Goal: Task Accomplishment & Management: Complete application form

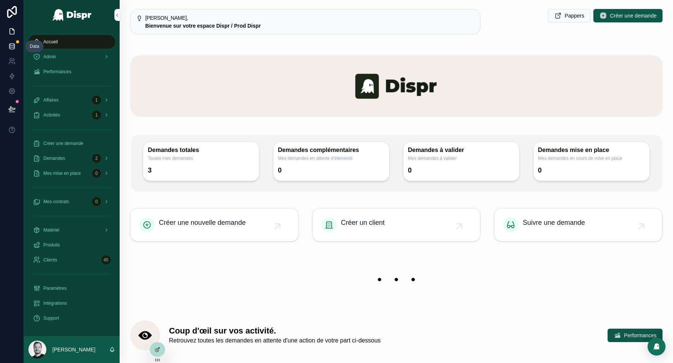
click at [12, 44] on icon at bounding box center [11, 46] width 7 height 7
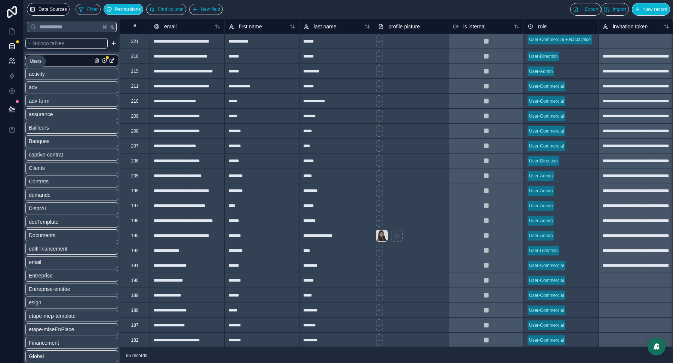
click at [12, 63] on icon at bounding box center [11, 61] width 7 height 7
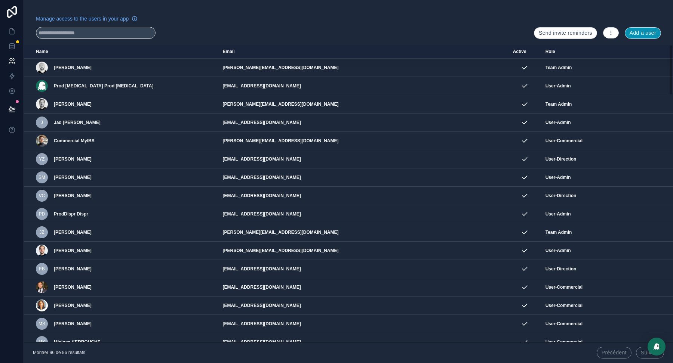
click at [638, 32] on button "Add a user" at bounding box center [643, 33] width 36 height 12
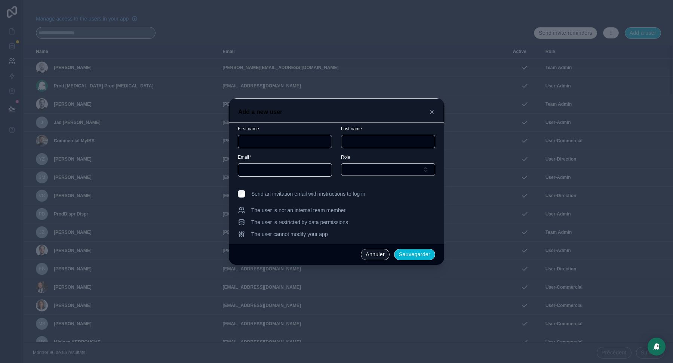
click at [265, 145] on input "text" at bounding box center [284, 141] width 93 height 10
type input "*"
type input "********"
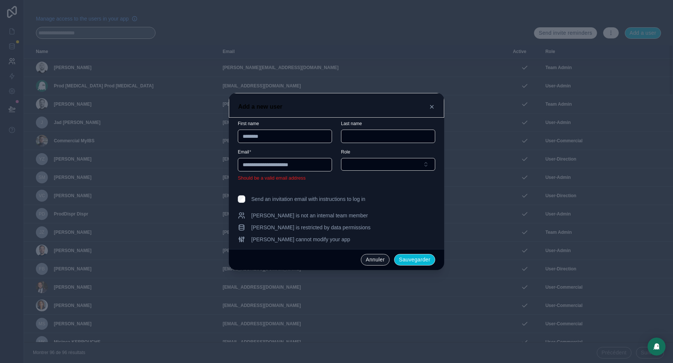
click at [291, 167] on input "**********" at bounding box center [284, 165] width 93 height 10
click at [319, 164] on input "**********" at bounding box center [284, 165] width 93 height 10
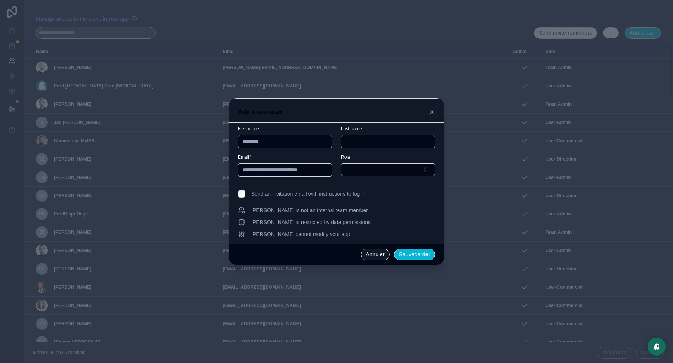
type input "**********"
click at [367, 140] on input "text" at bounding box center [387, 141] width 93 height 10
type input "**********"
click at [398, 170] on button "Select Button" at bounding box center [388, 169] width 94 height 13
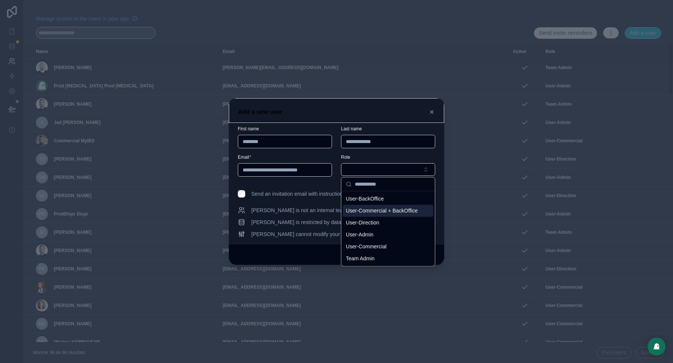
click at [406, 215] on span "User-Commercial + BackOffice" at bounding box center [382, 210] width 72 height 7
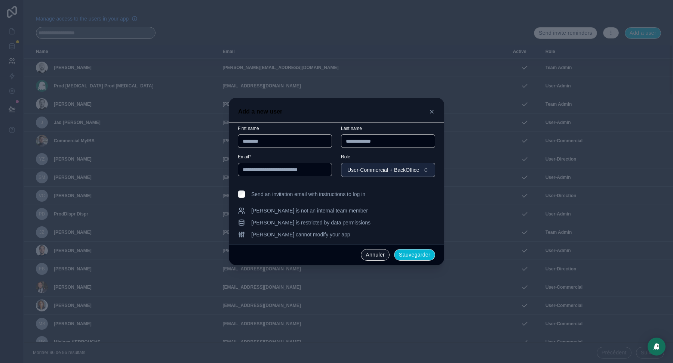
click at [395, 166] on button "User-Commercial + BackOffice" at bounding box center [388, 170] width 94 height 14
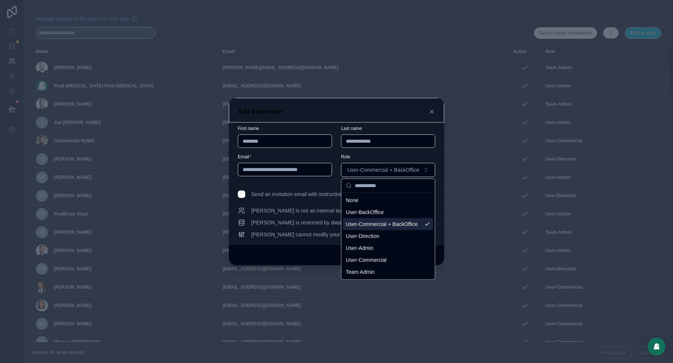
click at [395, 226] on span "User-Commercial + BackOffice" at bounding box center [382, 224] width 72 height 7
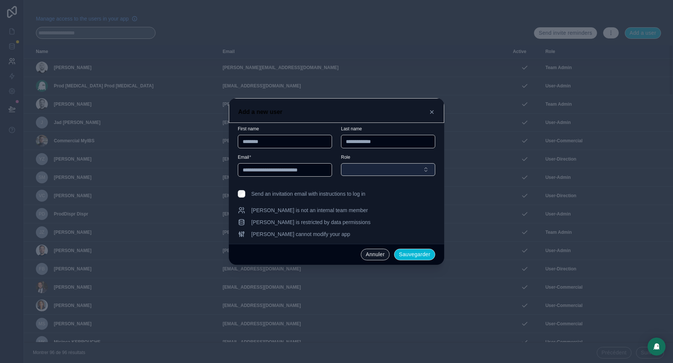
click at [429, 166] on button "Select Button" at bounding box center [388, 169] width 94 height 13
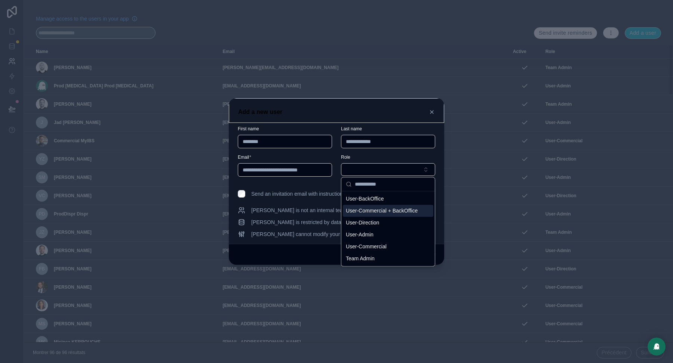
click at [403, 215] on span "User-Commercial + BackOffice" at bounding box center [382, 210] width 72 height 7
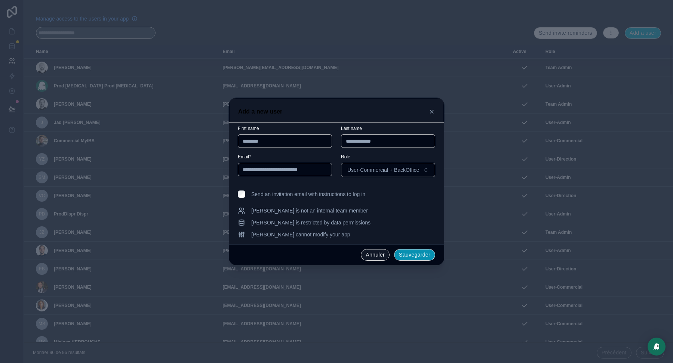
click at [418, 255] on button "Sauvegarder" at bounding box center [414, 255] width 41 height 12
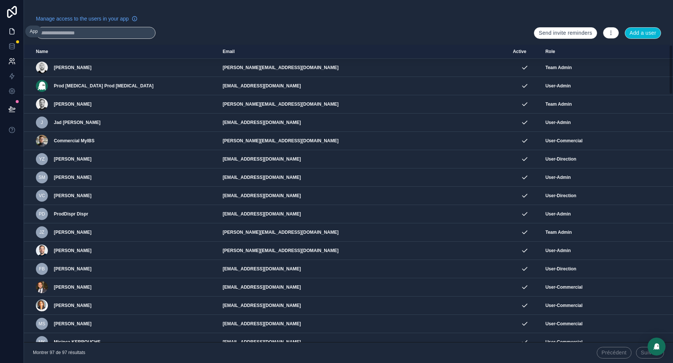
click at [9, 31] on icon at bounding box center [11, 31] width 7 height 7
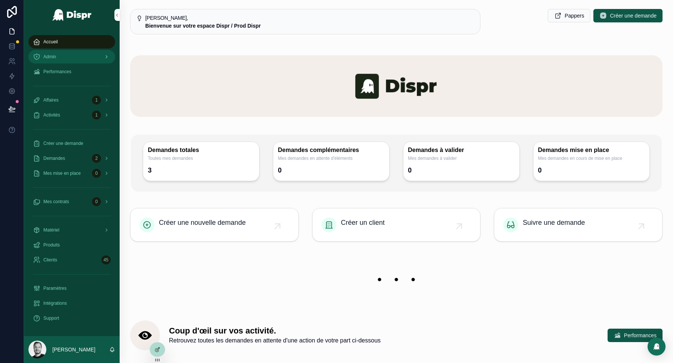
click at [84, 58] on div "Admin" at bounding box center [72, 57] width 78 height 12
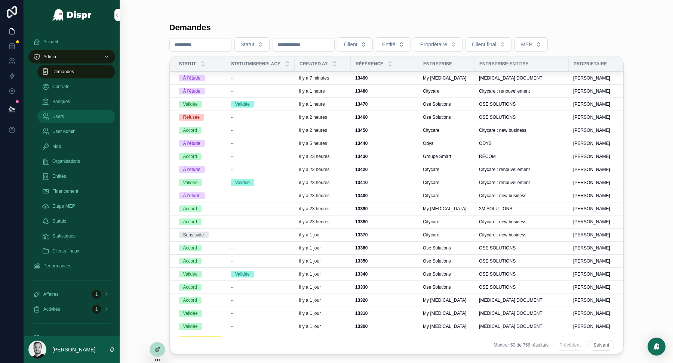
click at [76, 120] on div "Users" at bounding box center [76, 117] width 69 height 12
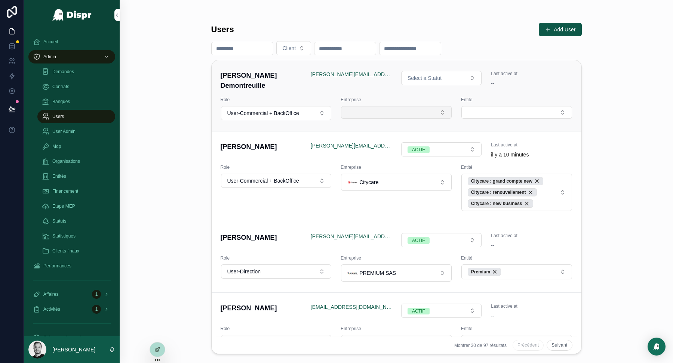
click at [431, 112] on button "Select Button" at bounding box center [396, 112] width 111 height 13
type input "****"
click at [382, 141] on div "Citycare" at bounding box center [396, 142] width 107 height 15
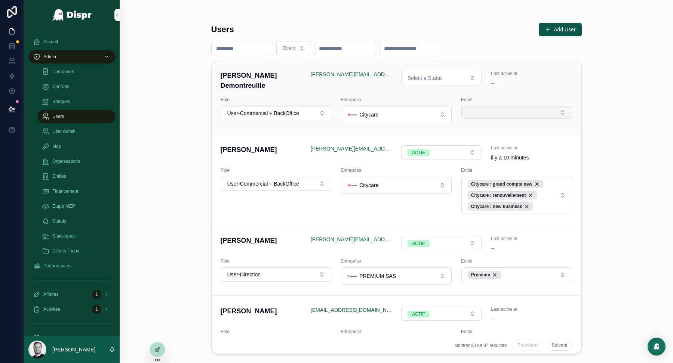
click at [516, 112] on button "Select Button" at bounding box center [516, 112] width 111 height 13
click at [532, 109] on button "Select Button" at bounding box center [516, 112] width 111 height 13
click at [611, 142] on div "Users Add User Client [PERSON_NAME] Demontreuille [PERSON_NAME][EMAIL_ADDRESS][…" at bounding box center [396, 181] width 553 height 363
click at [76, 176] on div "Entités" at bounding box center [76, 176] width 69 height 12
click at [560, 113] on button "Select Button" at bounding box center [516, 112] width 111 height 13
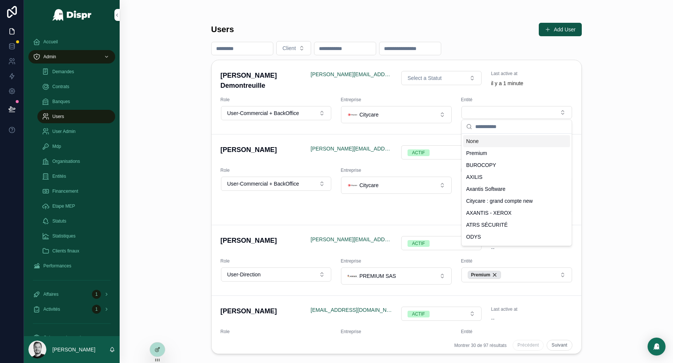
click at [609, 131] on div "Users Add User Client [PERSON_NAME] Demontreuille [PERSON_NAME][EMAIL_ADDRESS][…" at bounding box center [396, 181] width 553 height 363
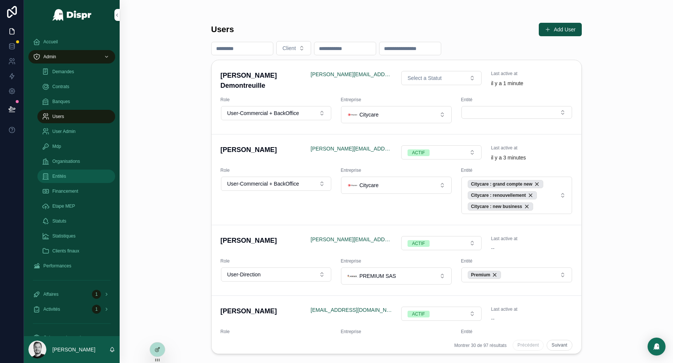
click at [76, 178] on div "Entités" at bounding box center [76, 176] width 69 height 12
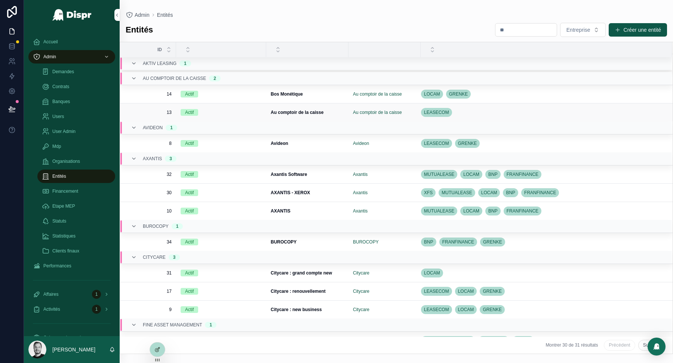
scroll to position [158, 0]
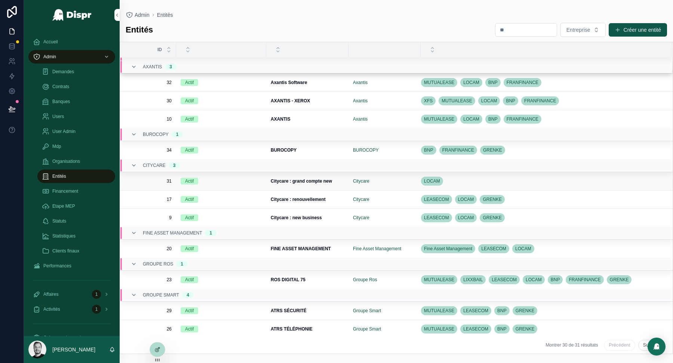
click at [324, 179] on strong "Citycare : grand compte new" at bounding box center [301, 181] width 61 height 5
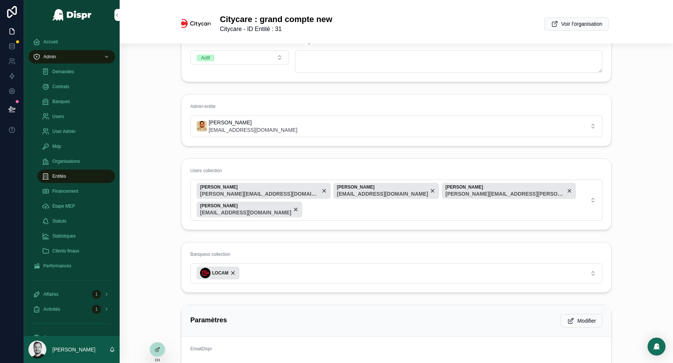
scroll to position [43, 0]
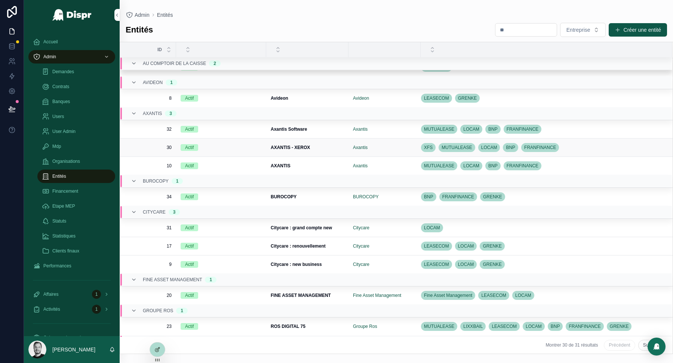
scroll to position [138, 0]
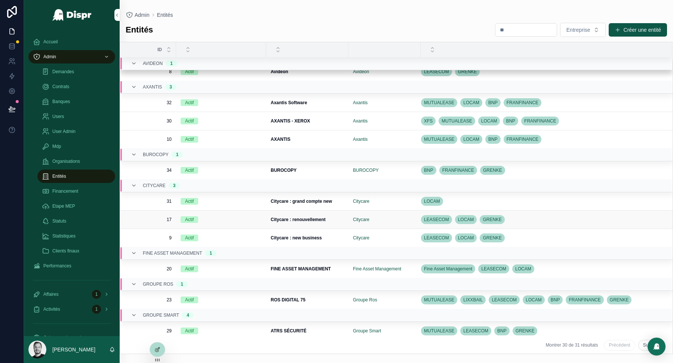
click at [317, 219] on strong "Citycare : renouvellement" at bounding box center [298, 219] width 55 height 5
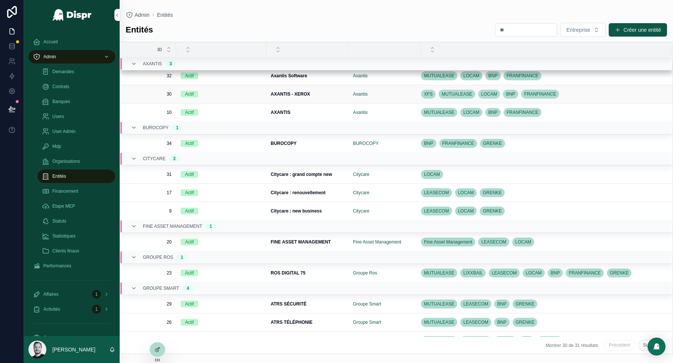
scroll to position [167, 0]
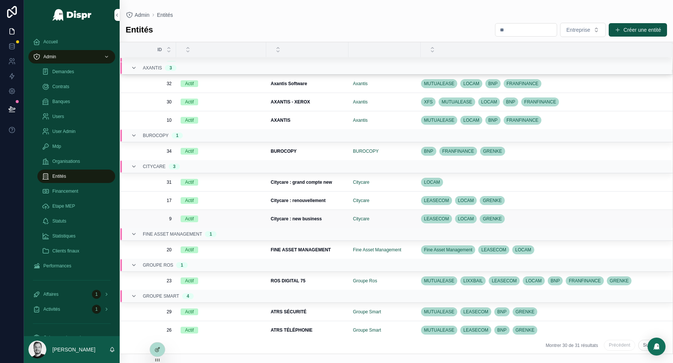
click at [291, 216] on strong "Citycare : new business" at bounding box center [296, 218] width 51 height 5
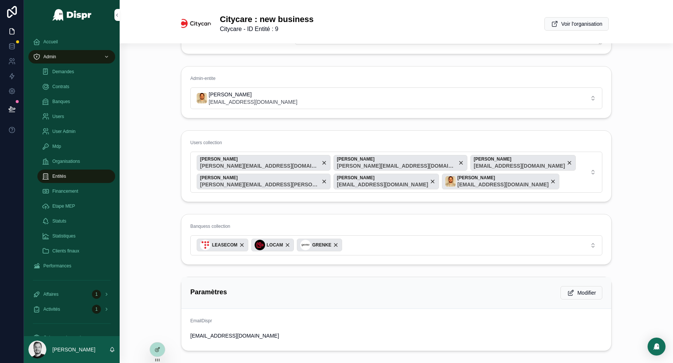
scroll to position [63, 0]
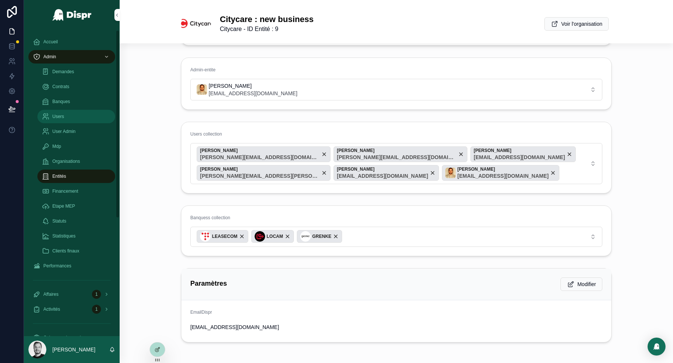
click at [88, 113] on div "Users" at bounding box center [76, 117] width 69 height 12
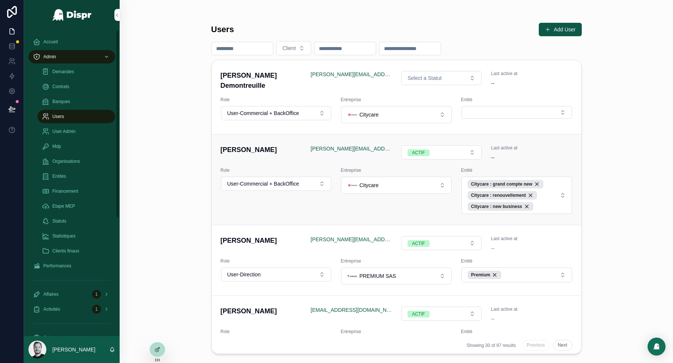
scroll to position [0, 0]
click at [524, 111] on button "Select Button" at bounding box center [516, 112] width 111 height 13
click at [76, 172] on div "Entités" at bounding box center [76, 176] width 69 height 12
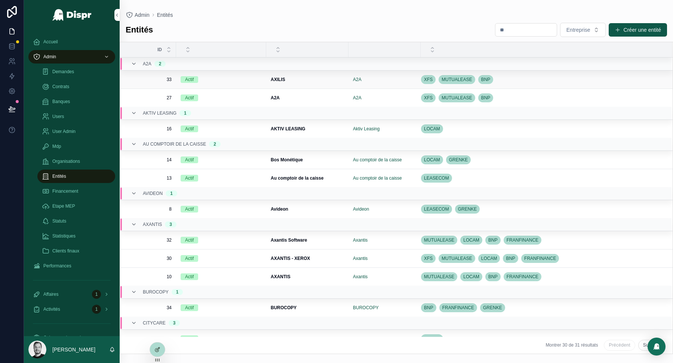
click at [363, 79] on div "A2A" at bounding box center [384, 80] width 63 height 6
